Goal: Information Seeking & Learning: Learn about a topic

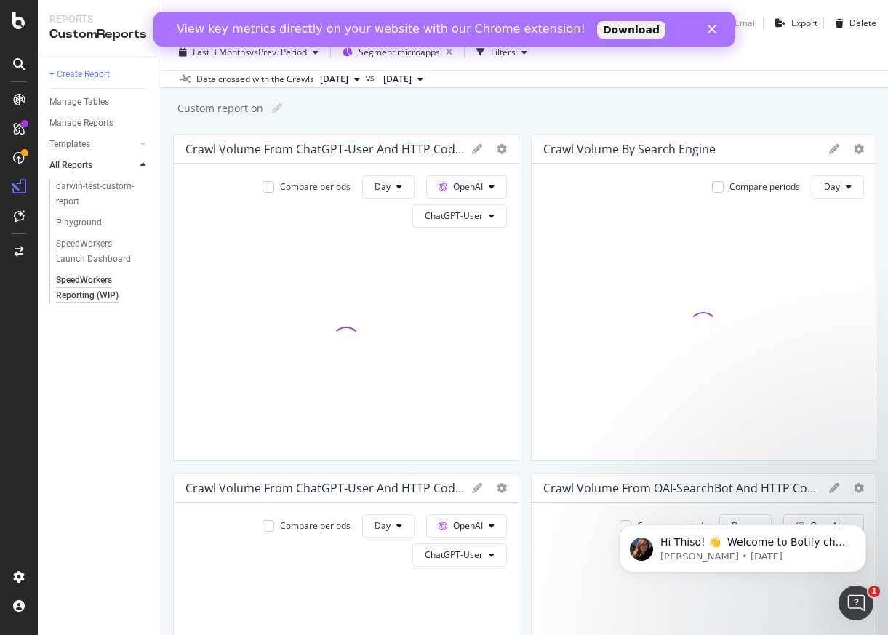
click at [711, 31] on icon "Close" at bounding box center [711, 29] width 9 height 9
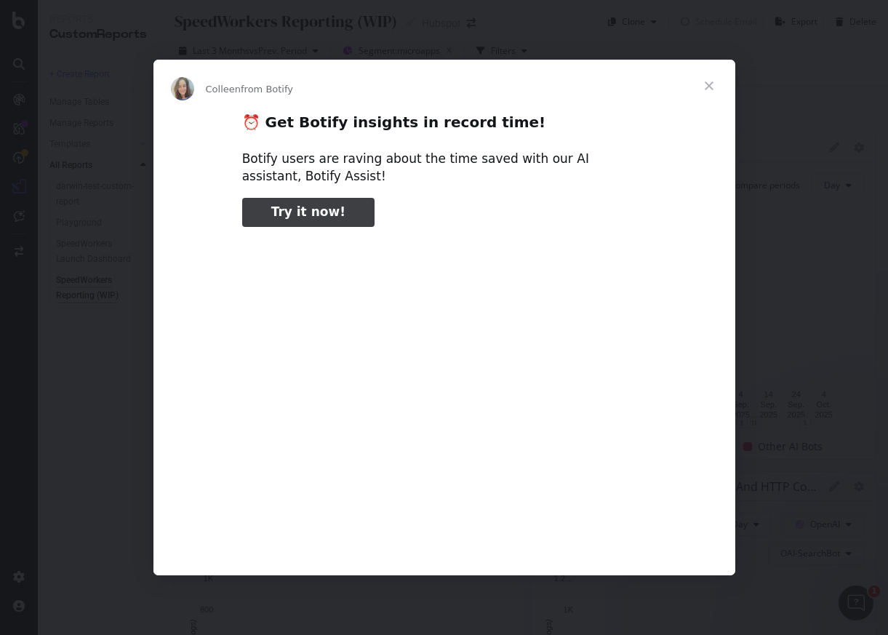
type input "156949"
click at [712, 84] on span "Close" at bounding box center [709, 86] width 52 height 52
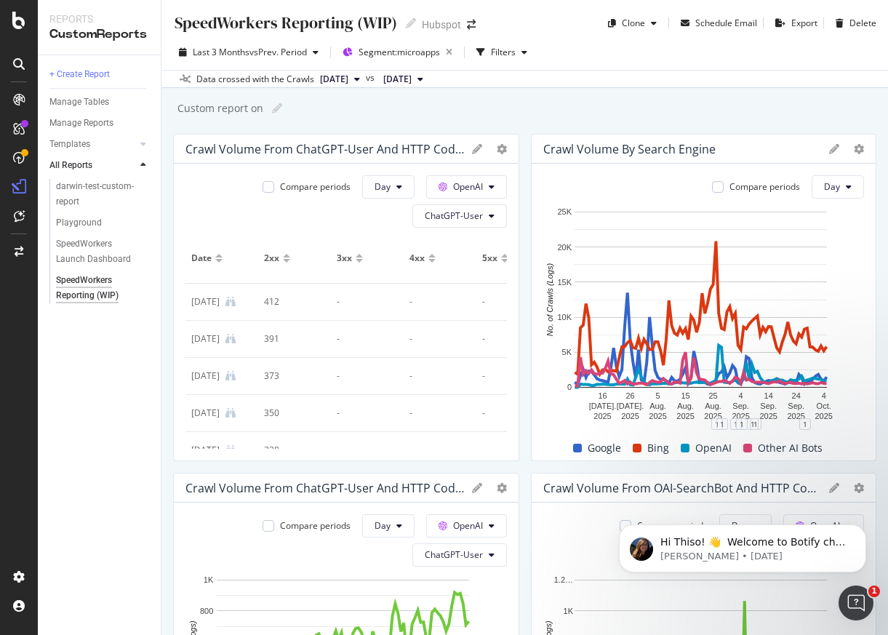
click at [103, 519] on div "+ Create Report Manage Tables Manage Reports Templates AI Bots in Search Busine…" at bounding box center [99, 345] width 123 height 580
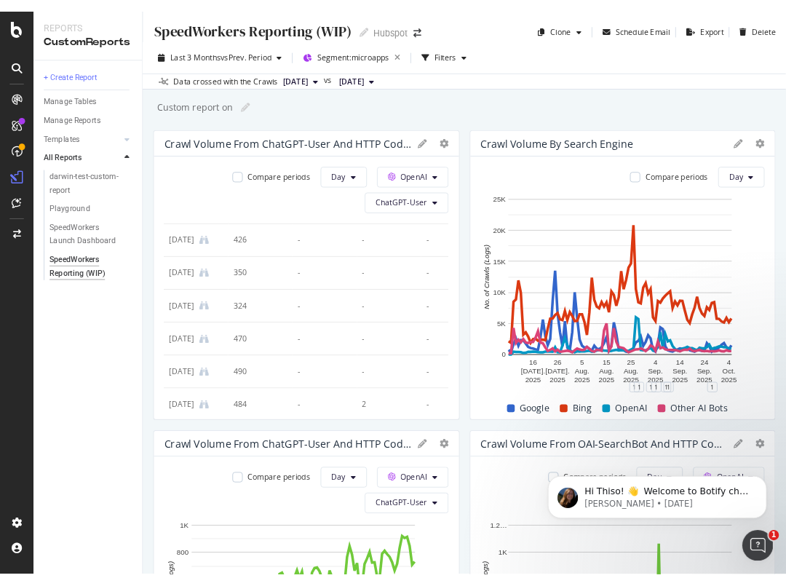
scroll to position [935, 0]
